Goal: Information Seeking & Learning: Check status

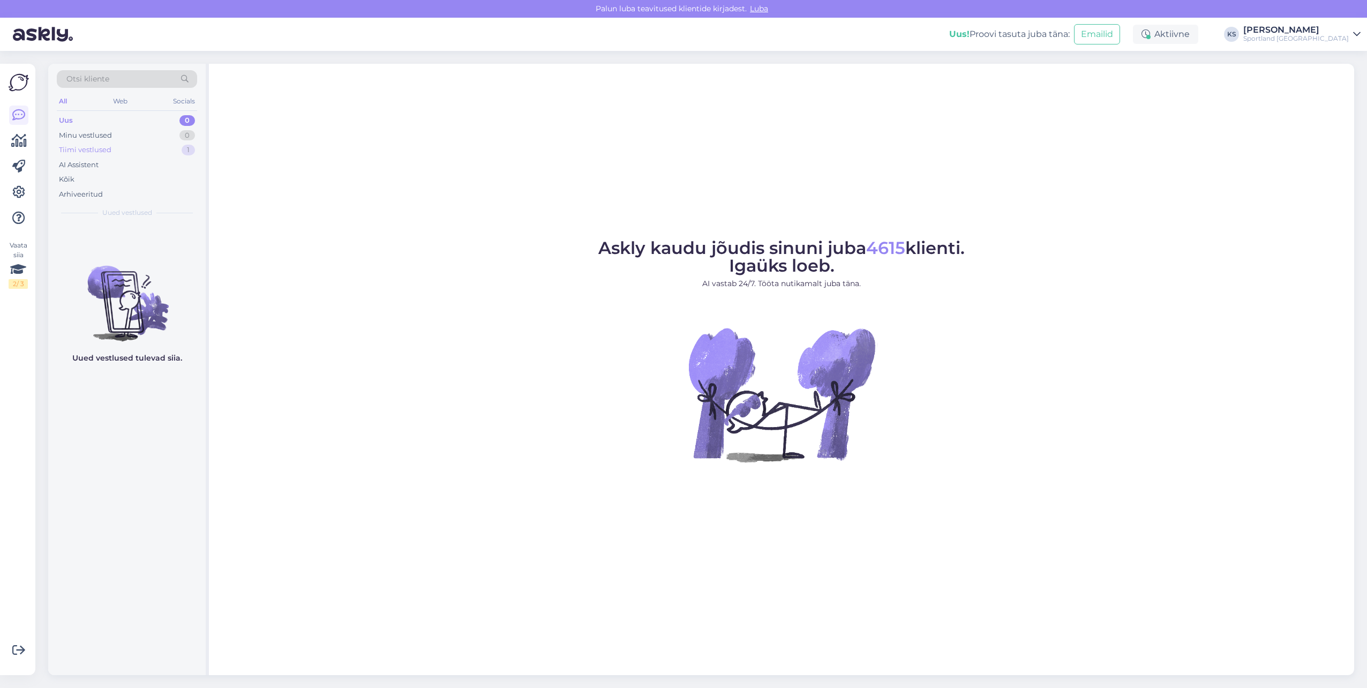
click at [182, 154] on div "Tiimi vestlused 1" at bounding box center [127, 149] width 140 height 15
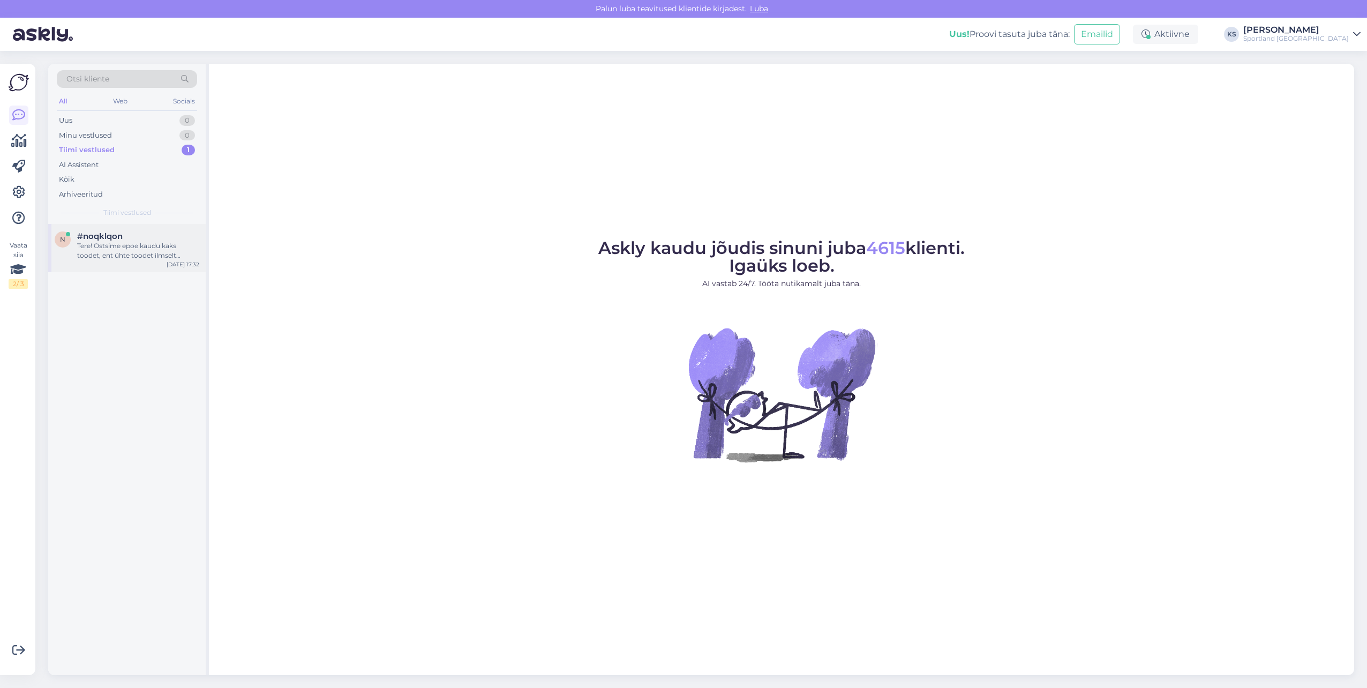
click at [154, 255] on div "Tere! Ostsime epoe kaudu kaks toodet, ent ühte toodet ilmselt polnud siis ikkag…" at bounding box center [138, 250] width 122 height 19
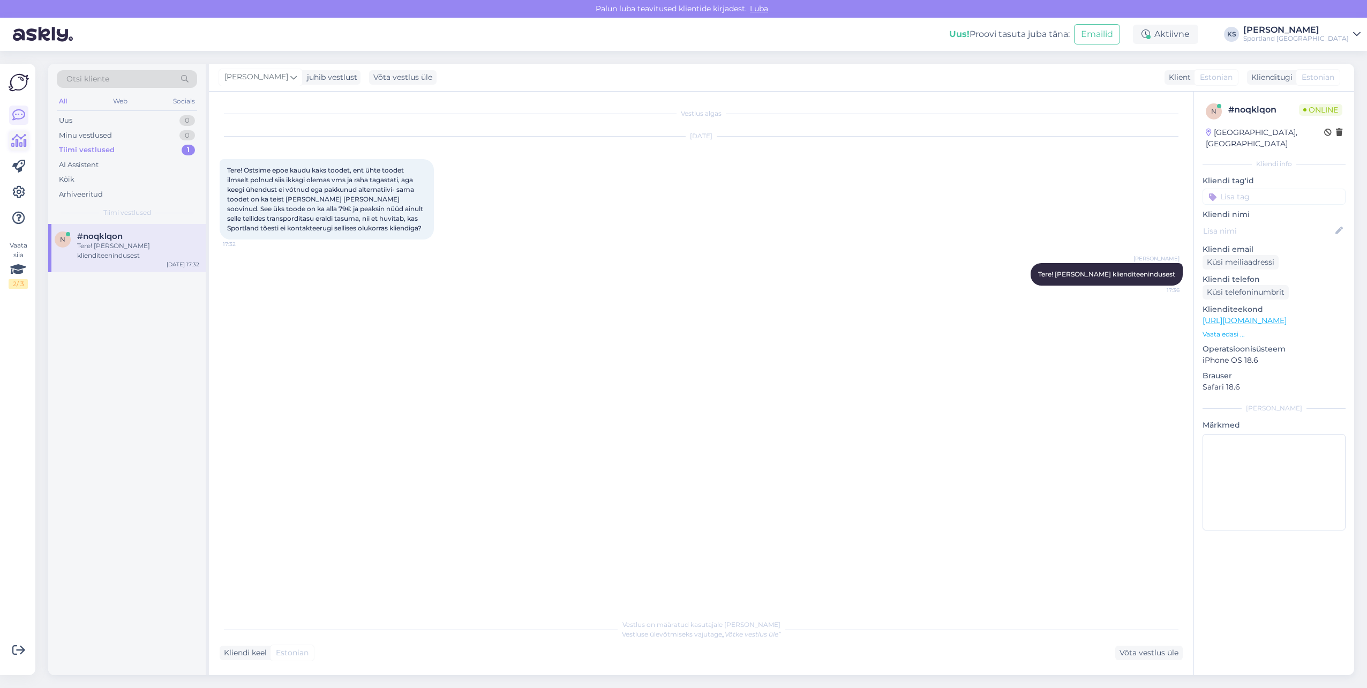
click at [17, 148] on link at bounding box center [18, 140] width 19 height 19
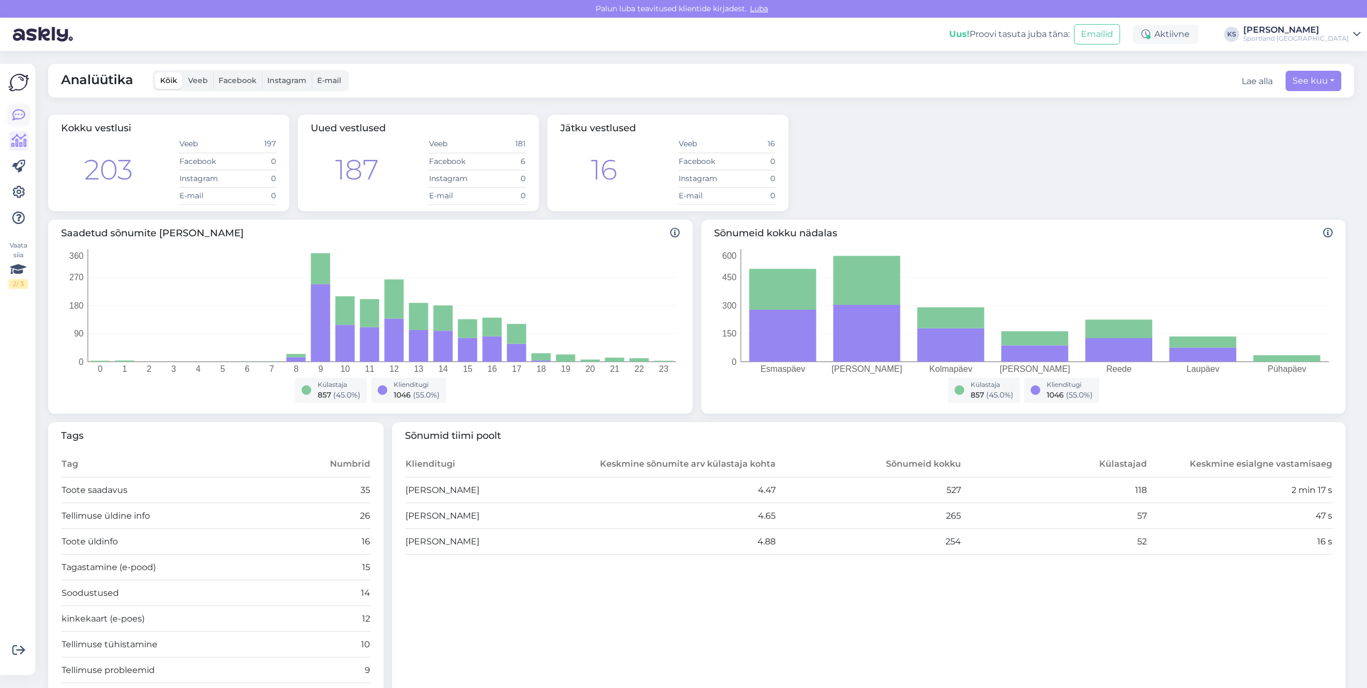
click at [19, 121] on icon at bounding box center [18, 115] width 13 height 13
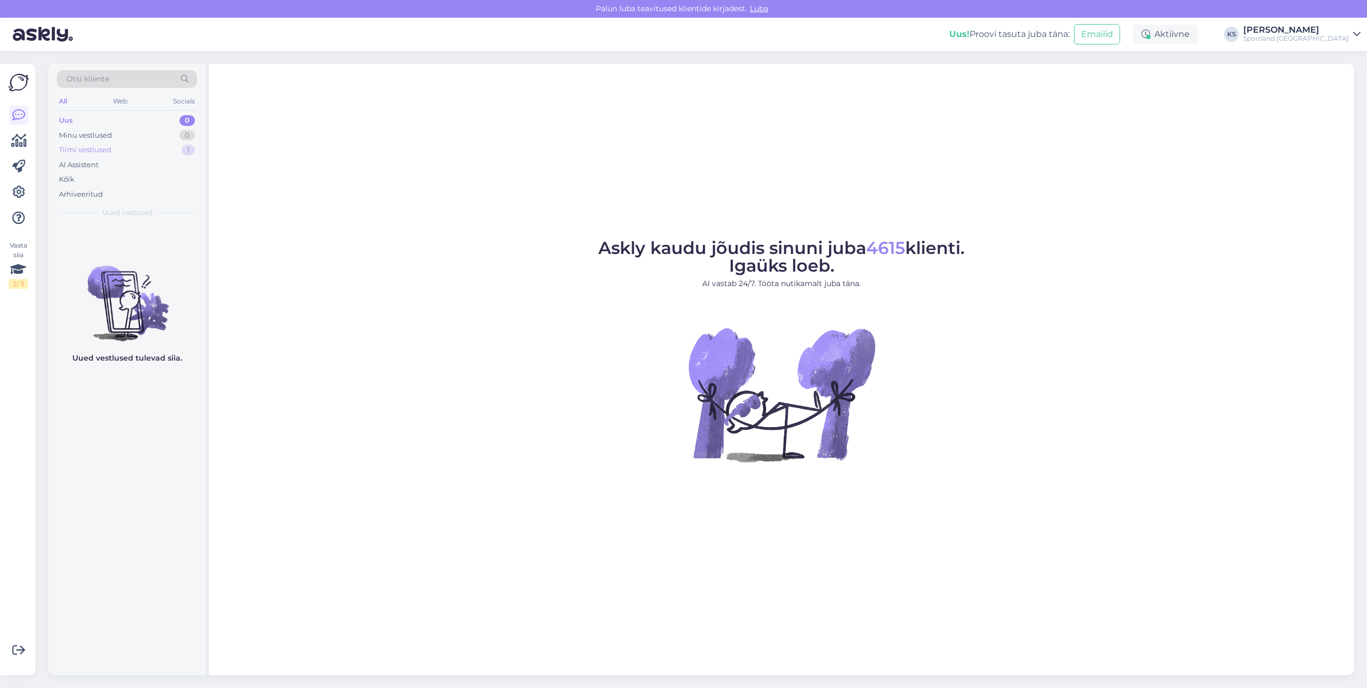
click at [179, 153] on div "Tiimi vestlused 1" at bounding box center [127, 149] width 140 height 15
click at [182, 227] on div "n #noqklqon Tere! [PERSON_NAME] klienditeenindusest [DATE] 17:36" at bounding box center [126, 248] width 157 height 48
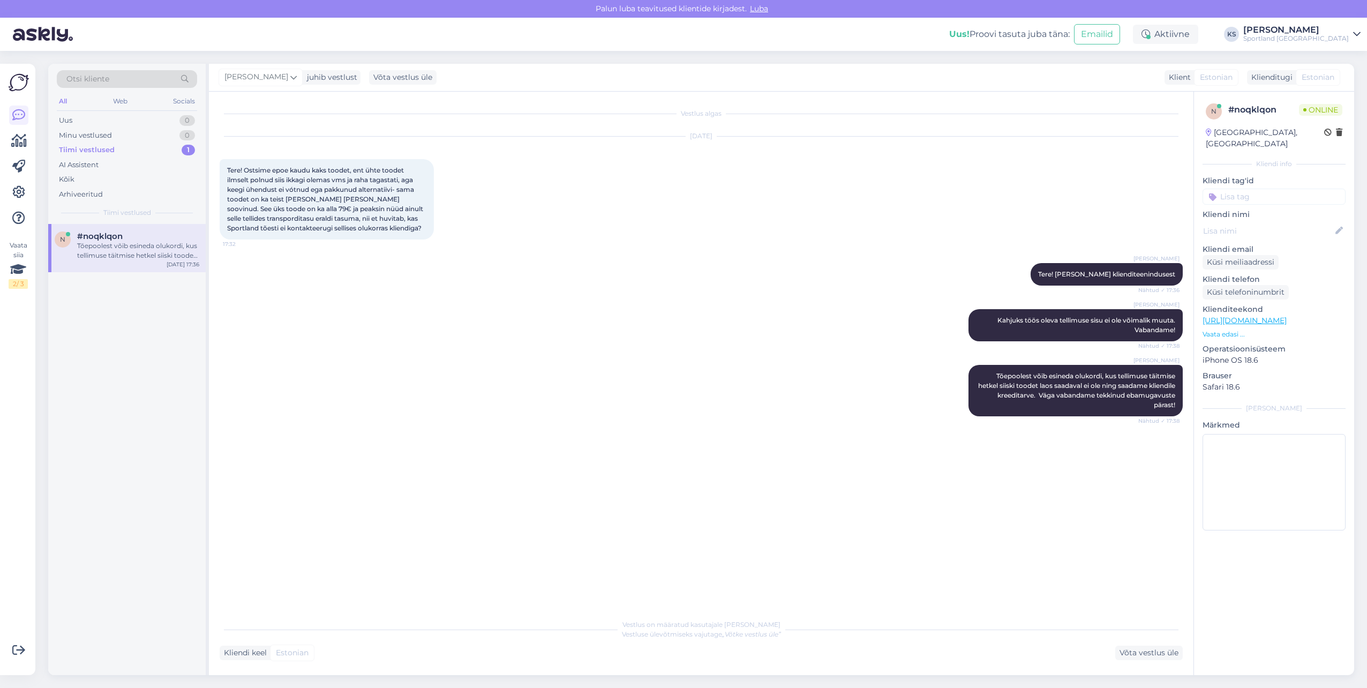
click at [6, 136] on div "Vaata siia 2 / 3 Võimalused Veendu, et Askly loob sulle väärtust. Sulge Ühenda …" at bounding box center [17, 369] width 35 height 611
click at [11, 138] on icon at bounding box center [19, 140] width 16 height 13
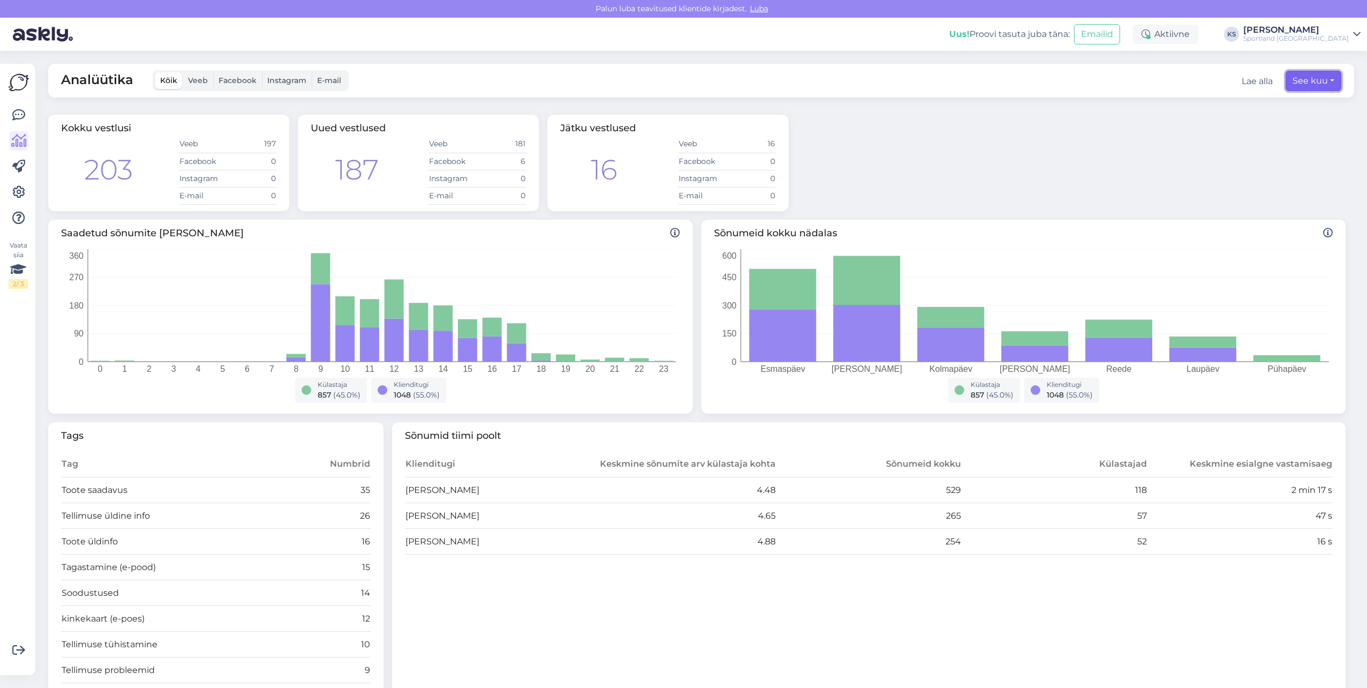
click at [1311, 80] on button "See kuu" at bounding box center [1313, 81] width 56 height 20
select select "7"
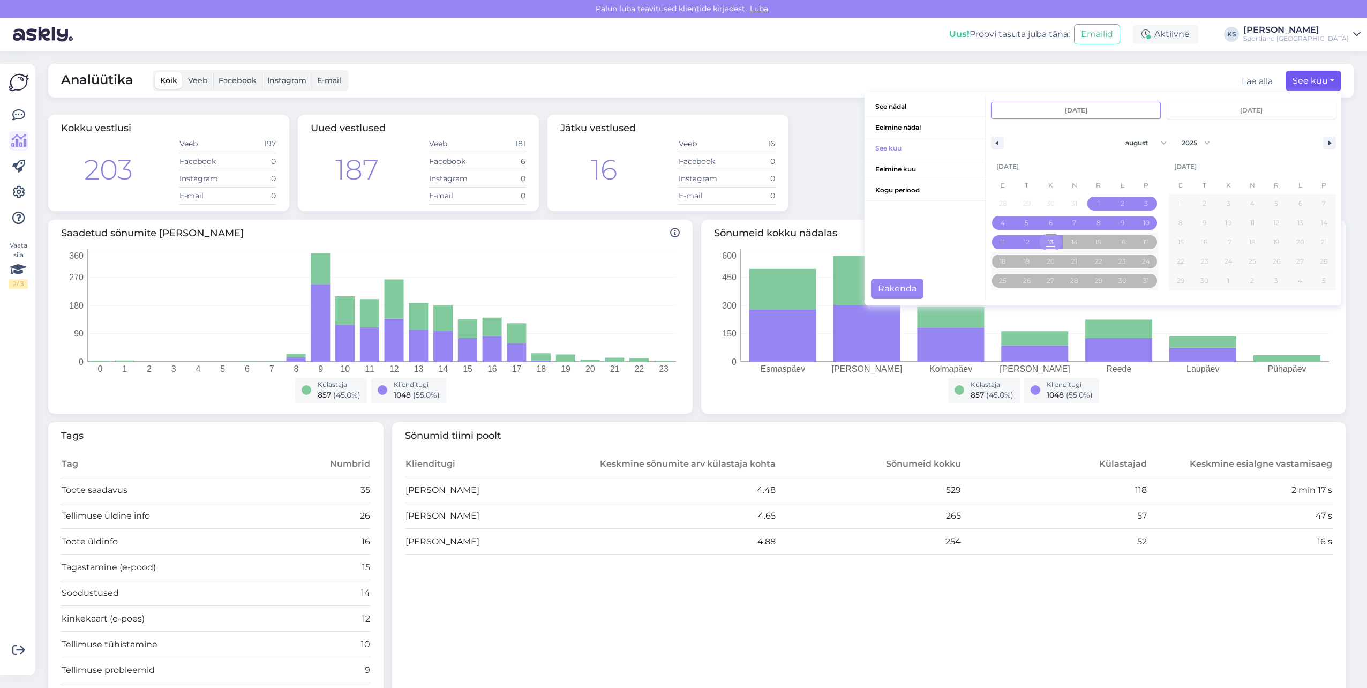
click at [1038, 240] on span "13" at bounding box center [1050, 242] width 24 height 14
type input "[DATE]"
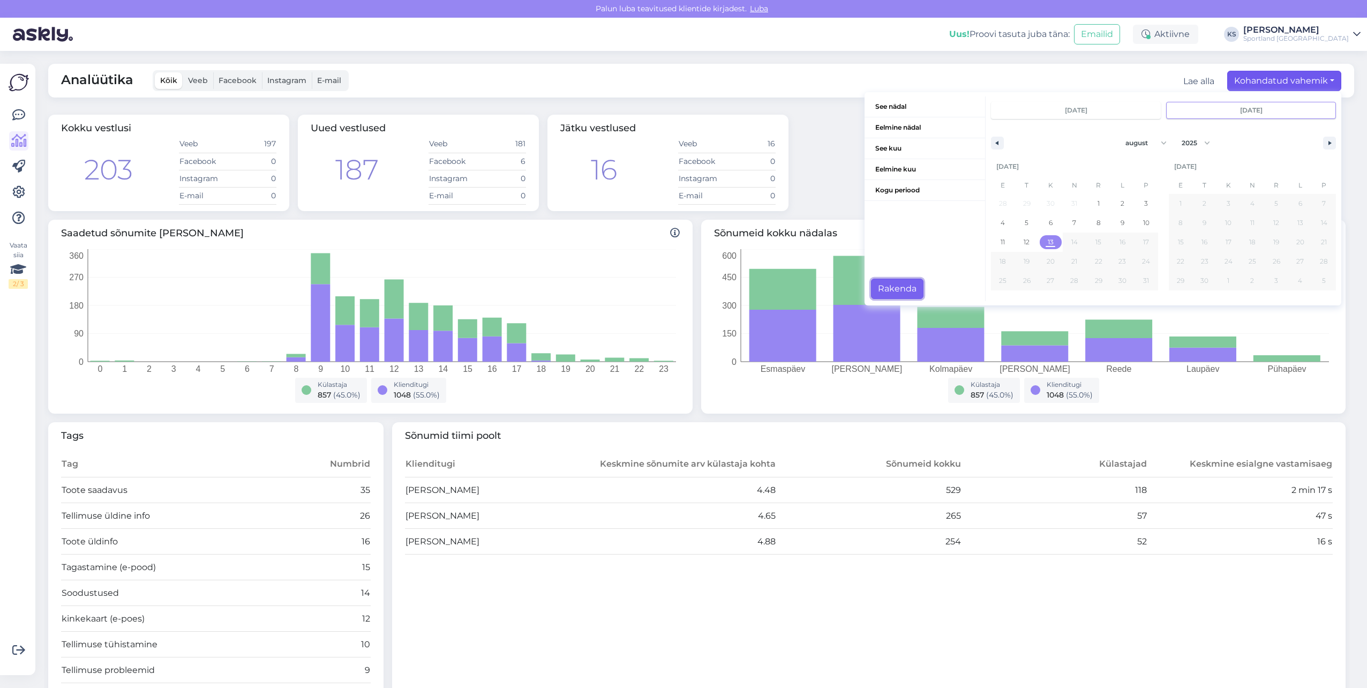
click at [895, 283] on button "Rakenda" at bounding box center [897, 289] width 52 height 20
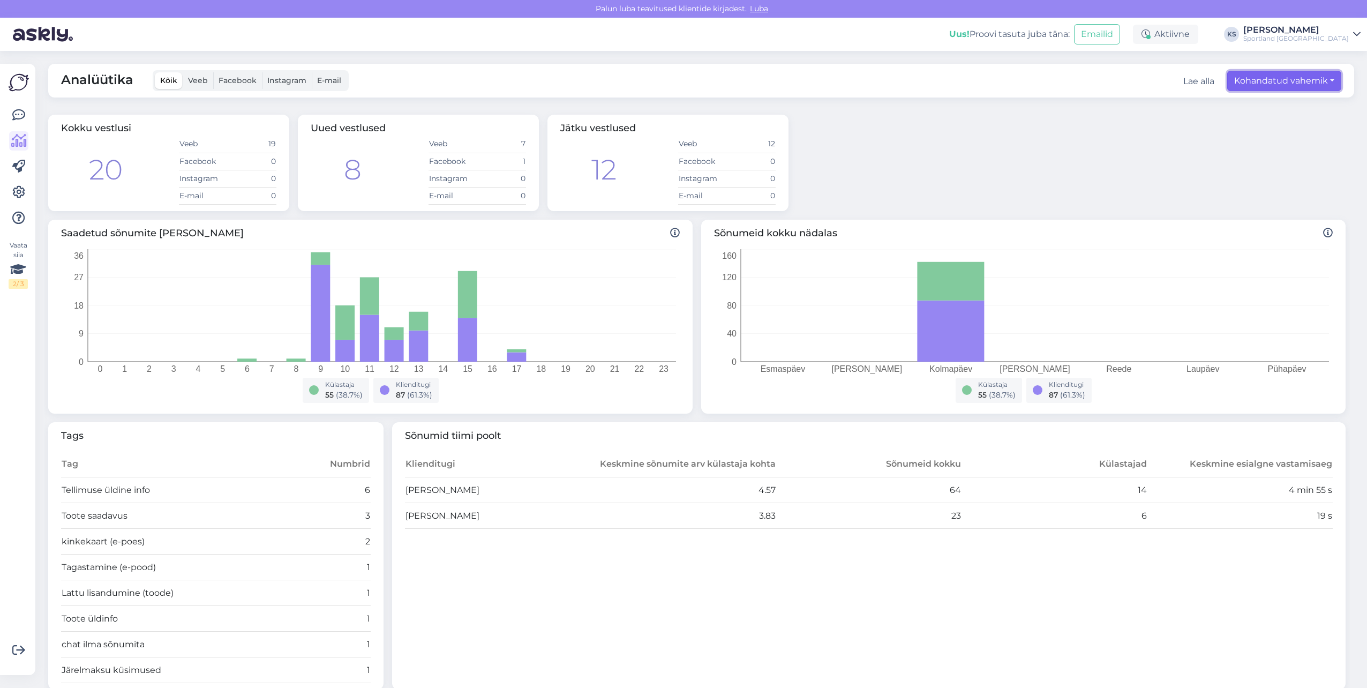
click at [1299, 80] on button "Kohandatud vahemik" at bounding box center [1284, 81] width 114 height 20
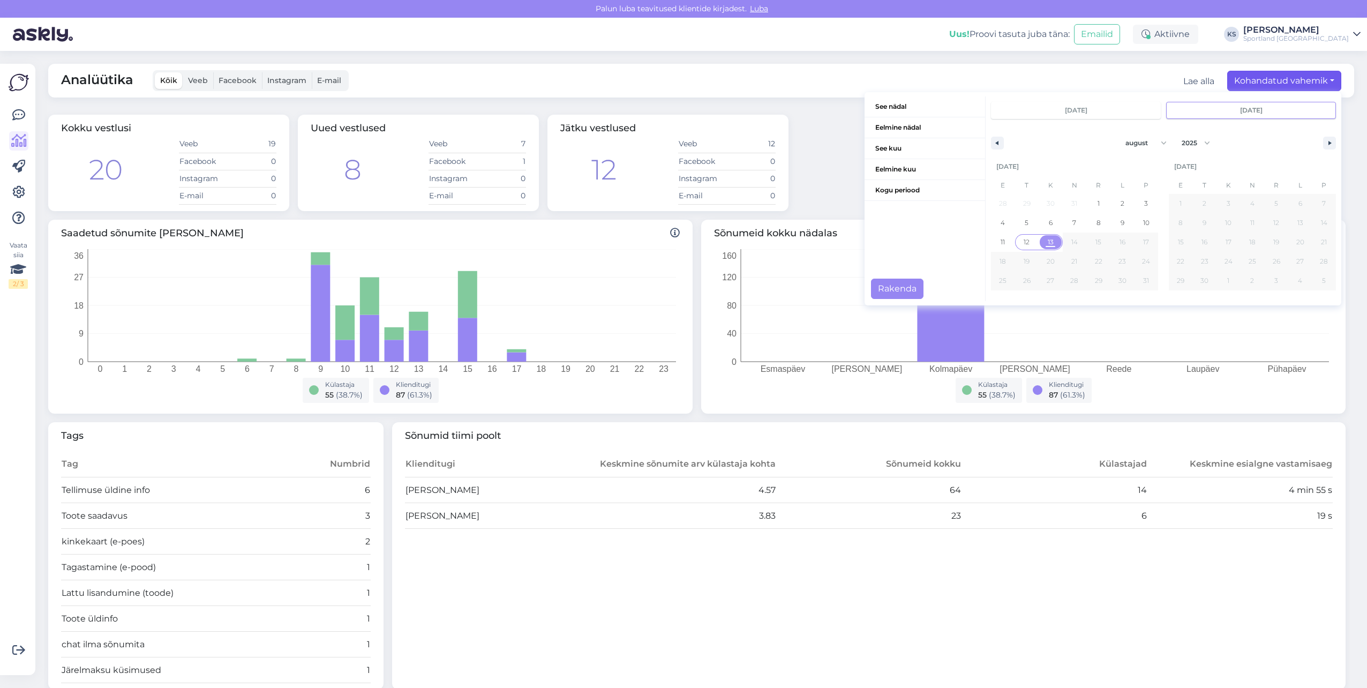
click at [1015, 246] on span "12" at bounding box center [1027, 242] width 24 height 14
type input "[DATE]"
click at [1015, 236] on span "12" at bounding box center [1027, 242] width 24 height 14
type input "[DATE]"
click at [893, 283] on button "Rakenda" at bounding box center [897, 289] width 52 height 20
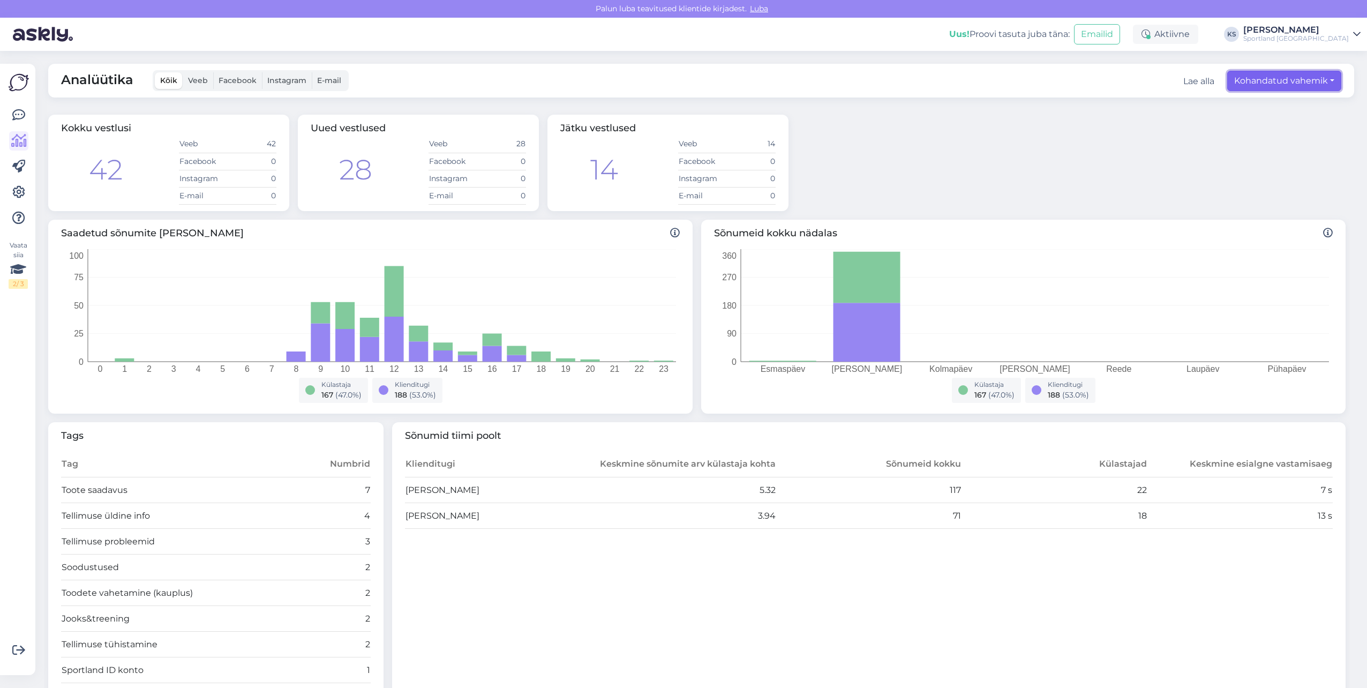
click at [1313, 77] on button "Kohandatud vahemik" at bounding box center [1284, 81] width 114 height 20
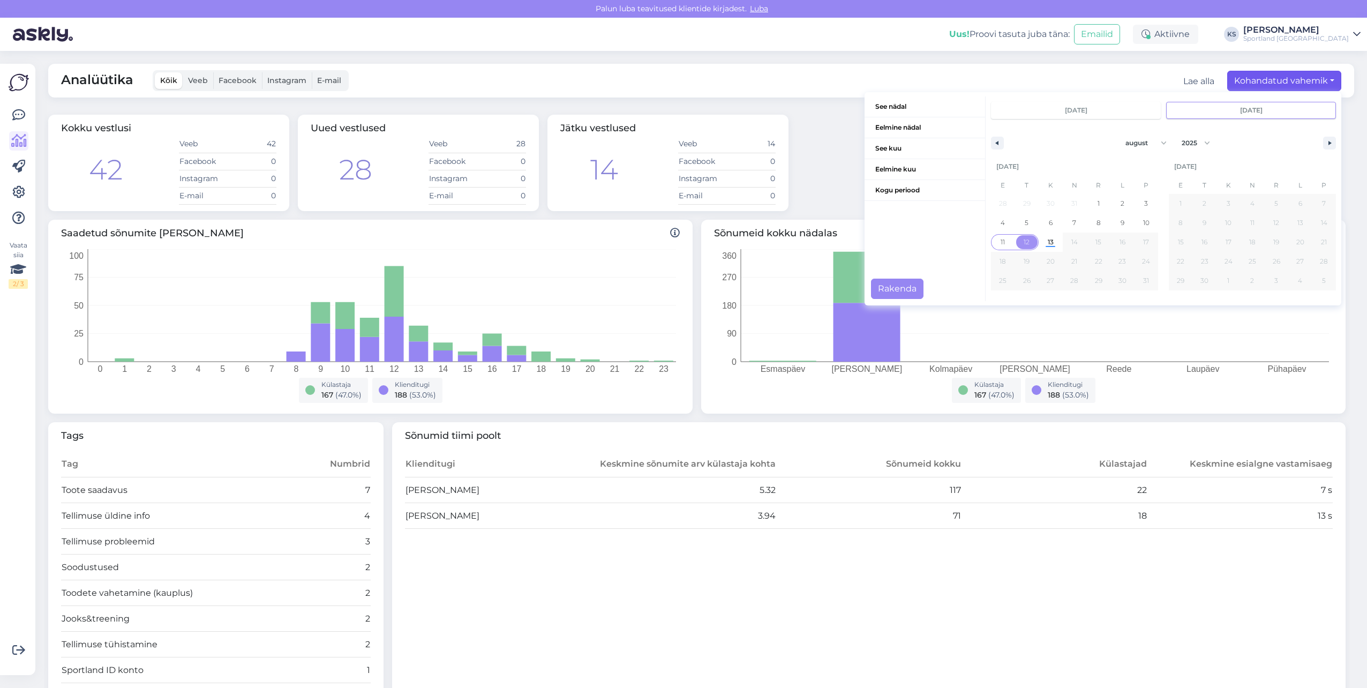
click at [1000, 239] on span "11" at bounding box center [1002, 241] width 4 height 19
type input "[DATE]"
click at [998, 242] on span "11" at bounding box center [1003, 242] width 24 height 14
click at [897, 289] on button "Rakenda" at bounding box center [897, 289] width 52 height 20
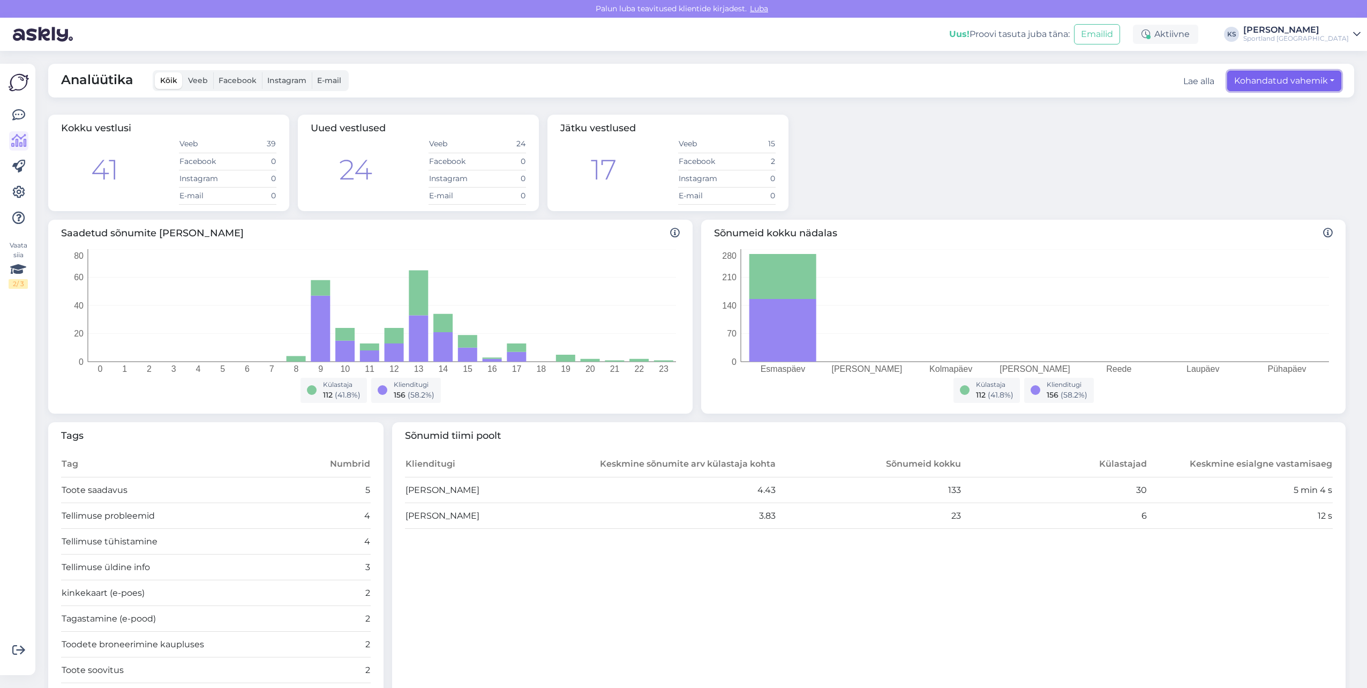
click at [1297, 80] on button "Kohandatud vahemik" at bounding box center [1284, 81] width 114 height 20
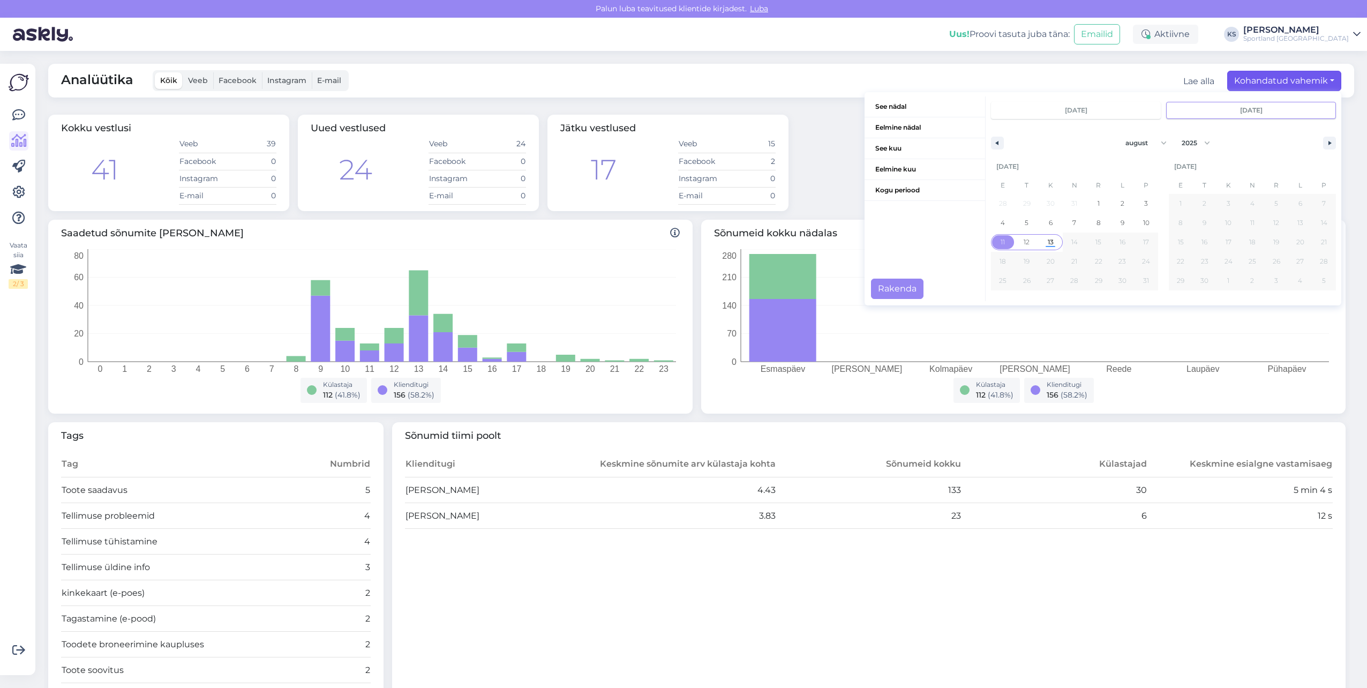
click at [1053, 239] on span "13" at bounding box center [1050, 242] width 24 height 14
type input "[DATE]"
click at [885, 289] on button "Rakenda" at bounding box center [897, 289] width 52 height 20
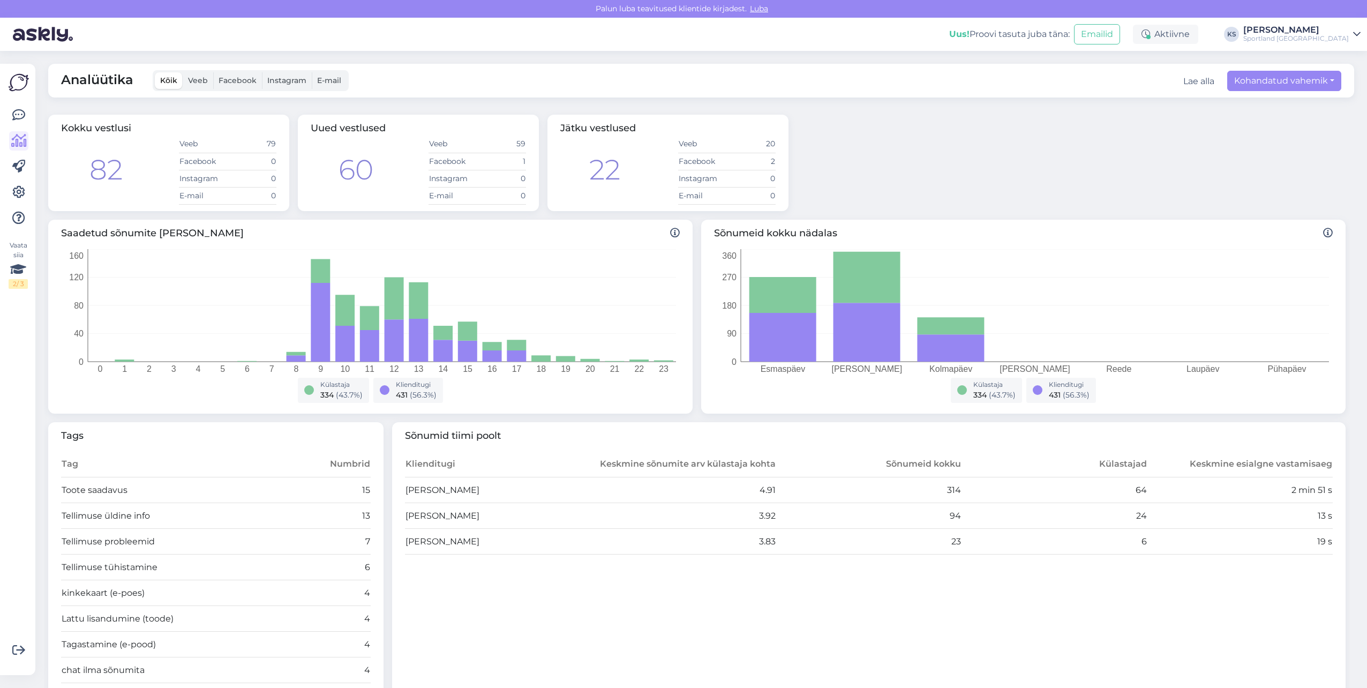
click at [7, 110] on div "Vaata siia 2 / 3 Võimalused Veendu, et Askly loob sulle väärtust. Sulge Ühenda …" at bounding box center [17, 369] width 35 height 611
click at [18, 111] on icon at bounding box center [18, 115] width 13 height 13
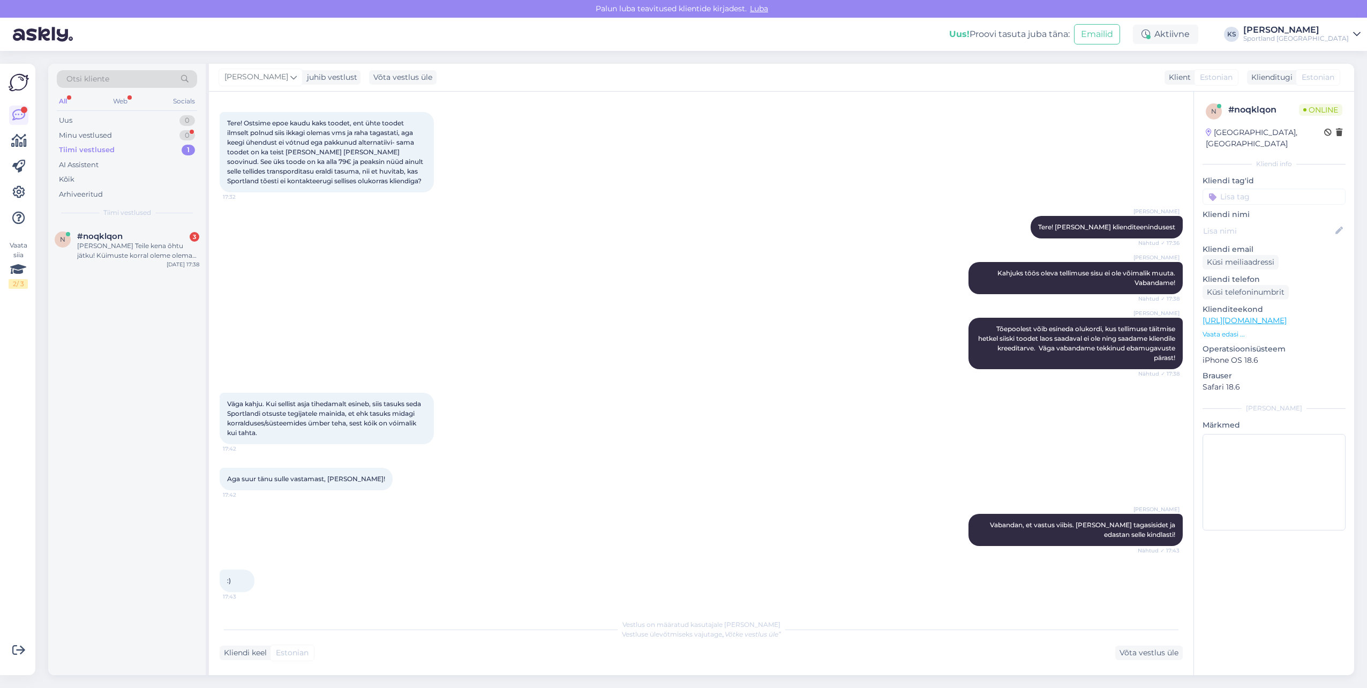
scroll to position [103, 0]
